Goal: Information Seeking & Learning: Learn about a topic

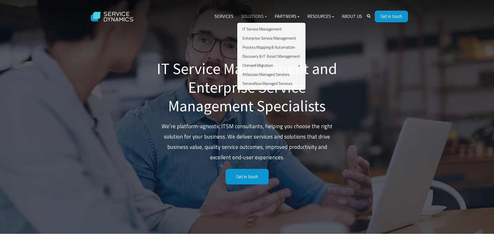
click at [252, 17] on link "Solutions" at bounding box center [253, 16] width 33 height 12
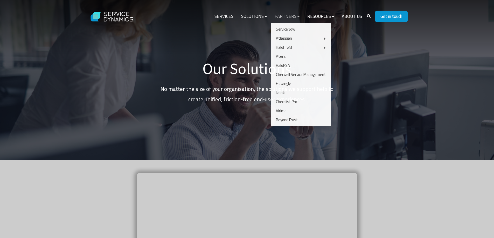
click at [289, 16] on link "Partners" at bounding box center [287, 16] width 33 height 12
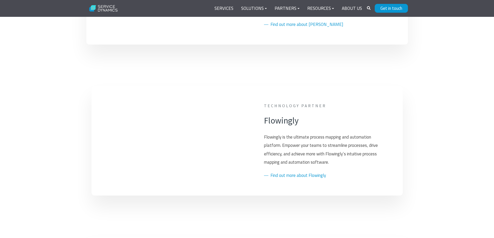
scroll to position [1062, 0]
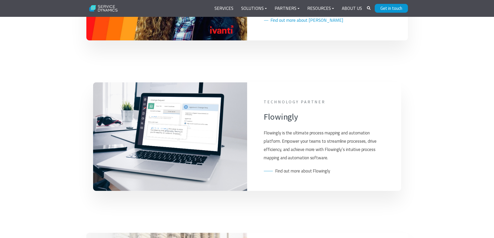
click at [302, 172] on link "Find out more about Flowingly" at bounding box center [297, 171] width 66 height 7
